Goal: Navigation & Orientation: Find specific page/section

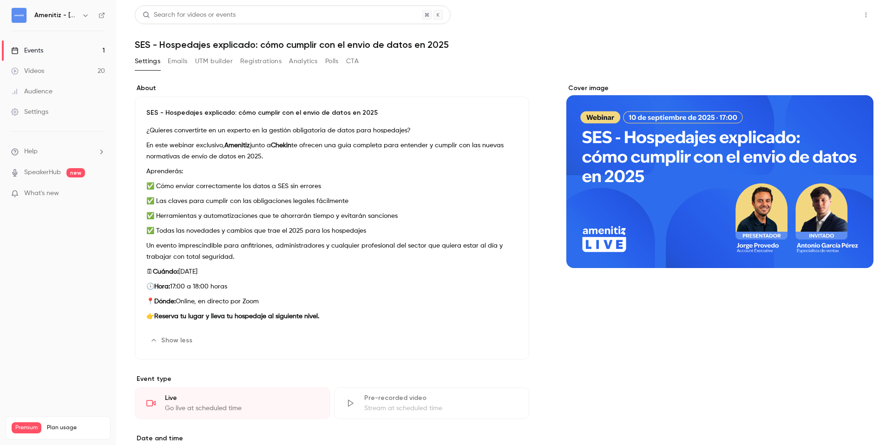
click at [837, 15] on button "Share" at bounding box center [832, 15] width 37 height 19
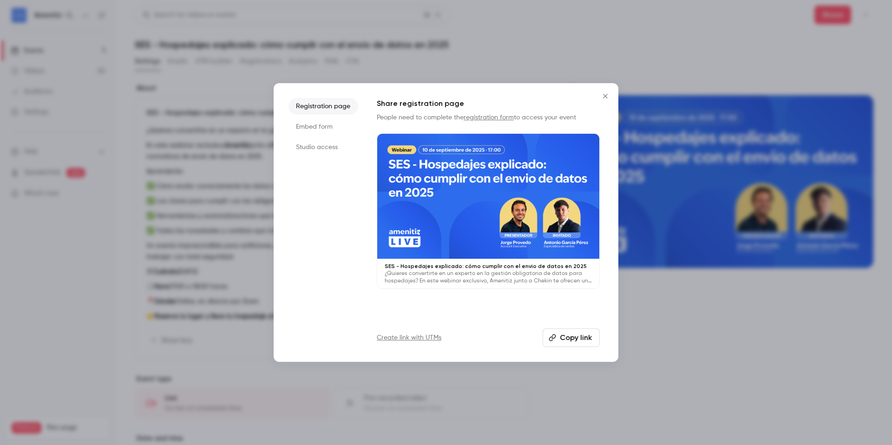
click at [827, 18] on div at bounding box center [446, 222] width 892 height 445
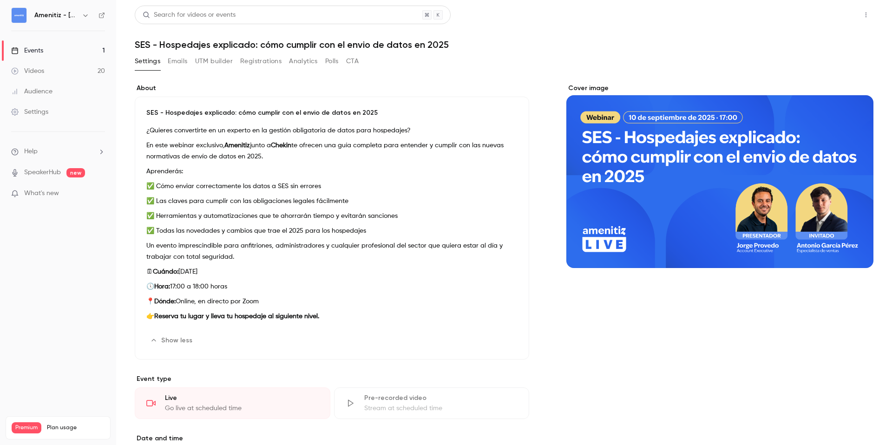
click at [825, 9] on button "Share" at bounding box center [832, 15] width 37 height 19
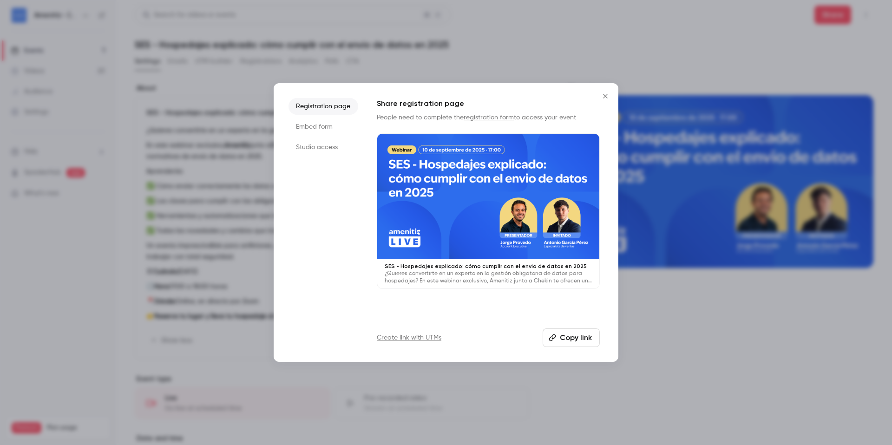
click at [592, 343] on button "Copy link" at bounding box center [571, 337] width 57 height 19
click at [562, 334] on button "Copy link" at bounding box center [571, 337] width 57 height 19
click at [570, 333] on button "Copy link" at bounding box center [571, 337] width 57 height 19
click at [609, 94] on icon "Close" at bounding box center [605, 95] width 11 height 7
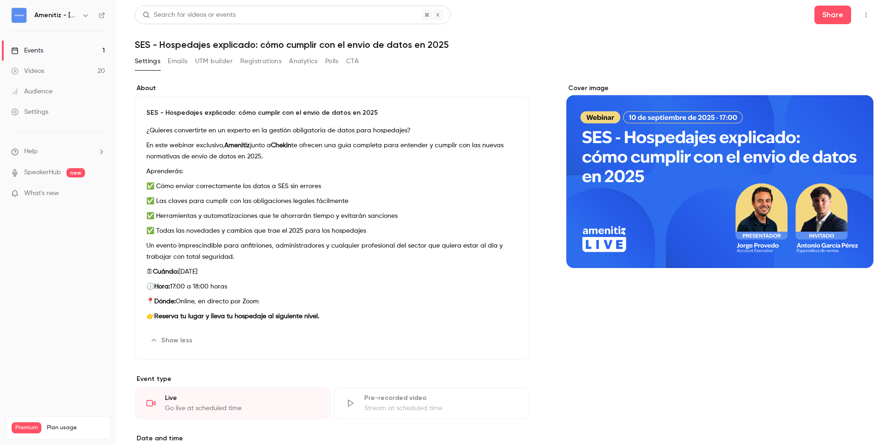
click at [46, 10] on div "Amenitiz - [GEOGRAPHIC_DATA] 🇪🇸" at bounding box center [62, 15] width 57 height 11
click at [72, 16] on h6 "Amenitiz - [GEOGRAPHIC_DATA] 🇪🇸" at bounding box center [56, 15] width 44 height 9
click at [82, 15] on icon "button" at bounding box center [85, 15] width 7 height 7
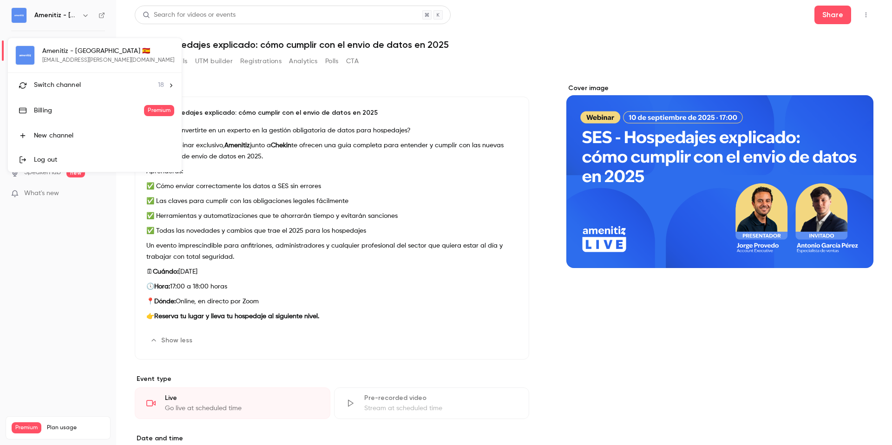
click at [95, 85] on div "Switch channel 18" at bounding box center [99, 85] width 130 height 10
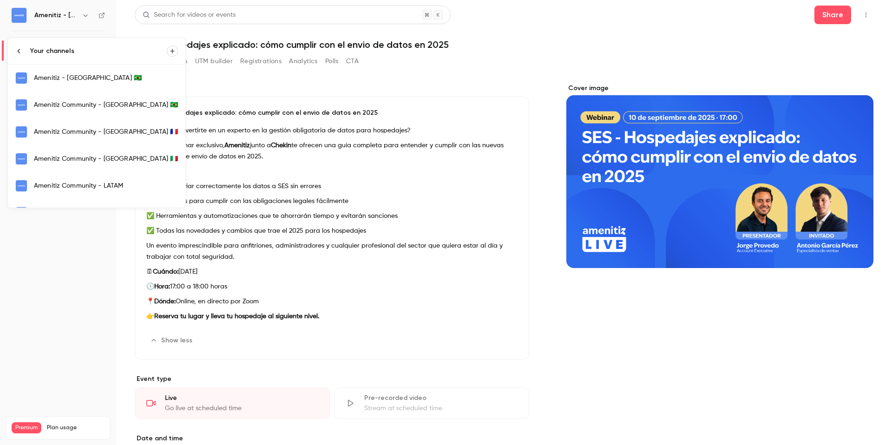
click at [88, 159] on div "Amenitiz Community - [GEOGRAPHIC_DATA] 🇮🇹" at bounding box center [106, 158] width 144 height 9
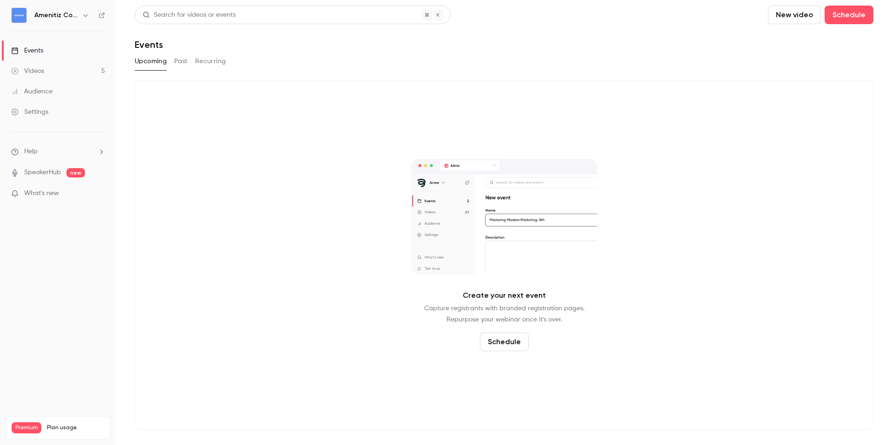
click at [178, 58] on button "Past" at bounding box center [180, 61] width 13 height 15
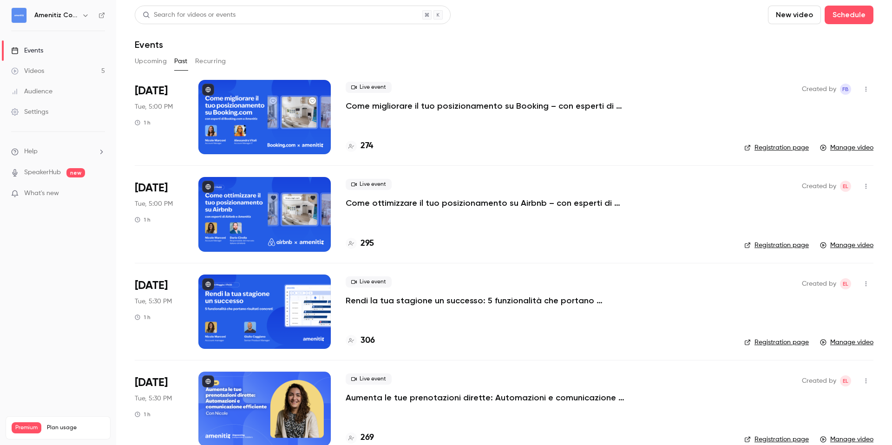
click at [158, 58] on button "Upcoming" at bounding box center [151, 61] width 32 height 15
click at [14, 8] on img at bounding box center [19, 15] width 15 height 15
click at [56, 20] on div "Amenitiz Community - [GEOGRAPHIC_DATA] 🇮🇹" at bounding box center [62, 15] width 57 height 11
click at [74, 14] on h6 "Amenitiz Community - [GEOGRAPHIC_DATA] 🇮🇹" at bounding box center [56, 15] width 44 height 9
click at [84, 14] on icon "button" at bounding box center [85, 15] width 4 height 2
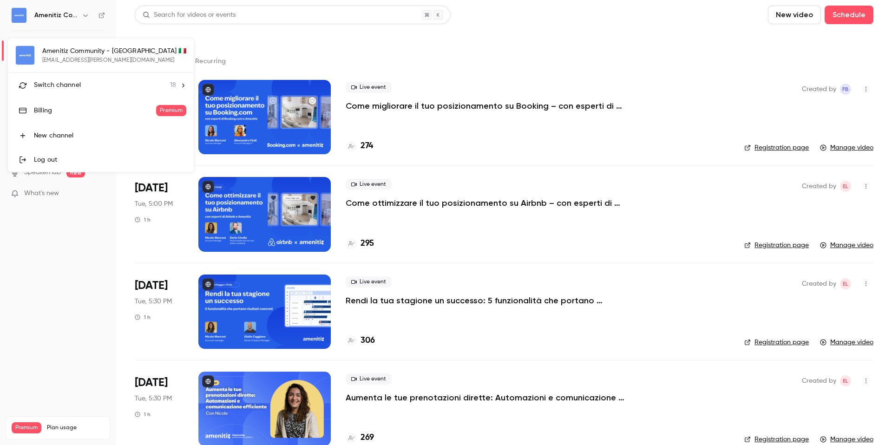
click at [115, 49] on div "Amenitiz Community - [GEOGRAPHIC_DATA] 🇮🇹 [EMAIL_ADDRESS][PERSON_NAME][DOMAIN_N…" at bounding box center [101, 105] width 186 height 134
click at [49, 83] on span "Switch channel" at bounding box center [57, 85] width 47 height 10
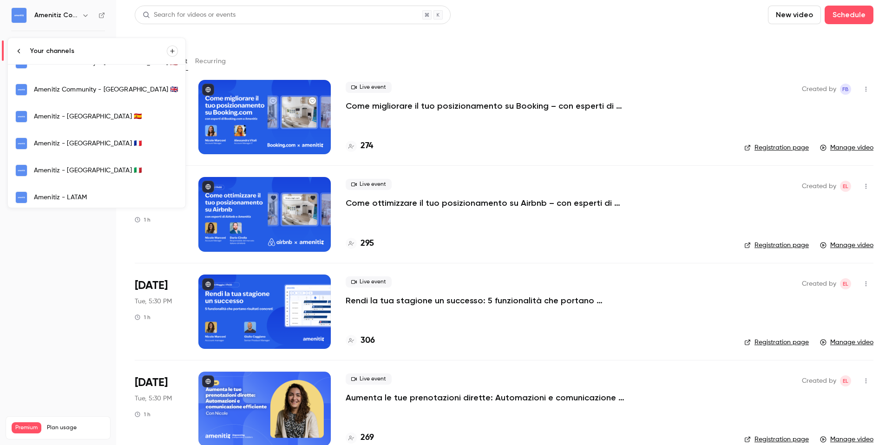
scroll to position [183, 0]
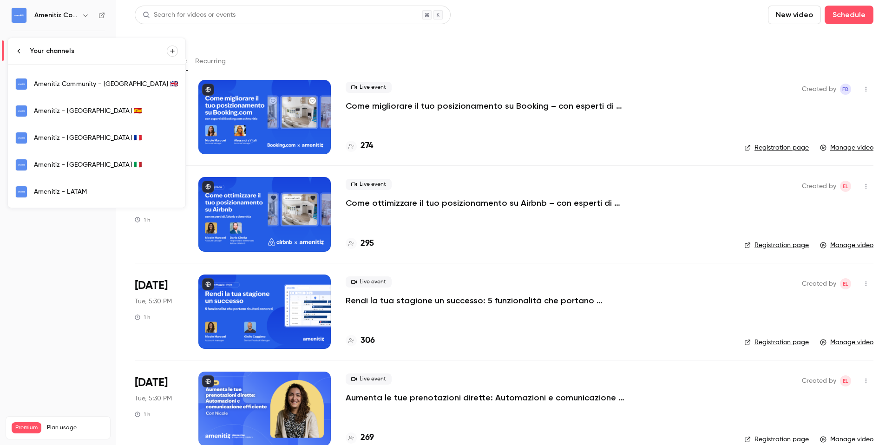
click at [96, 162] on div "Amenitiz - [GEOGRAPHIC_DATA] 🇮🇹" at bounding box center [106, 164] width 144 height 9
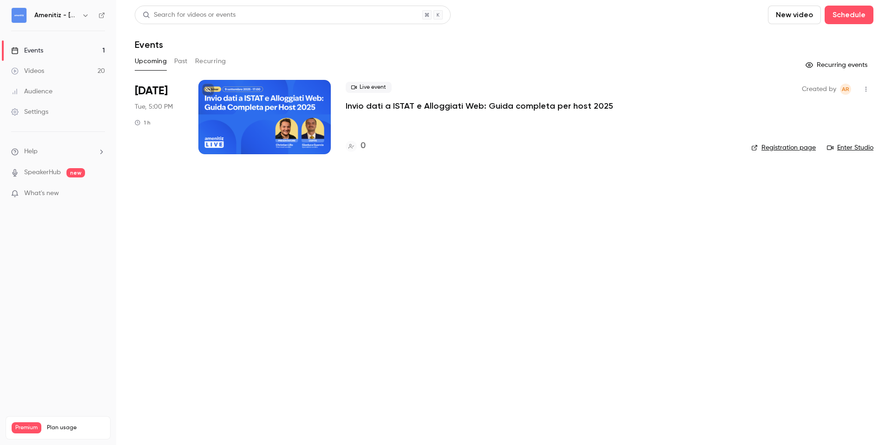
click at [788, 148] on link "Registration page" at bounding box center [783, 147] width 65 height 9
